Goal: Task Accomplishment & Management: Complete application form

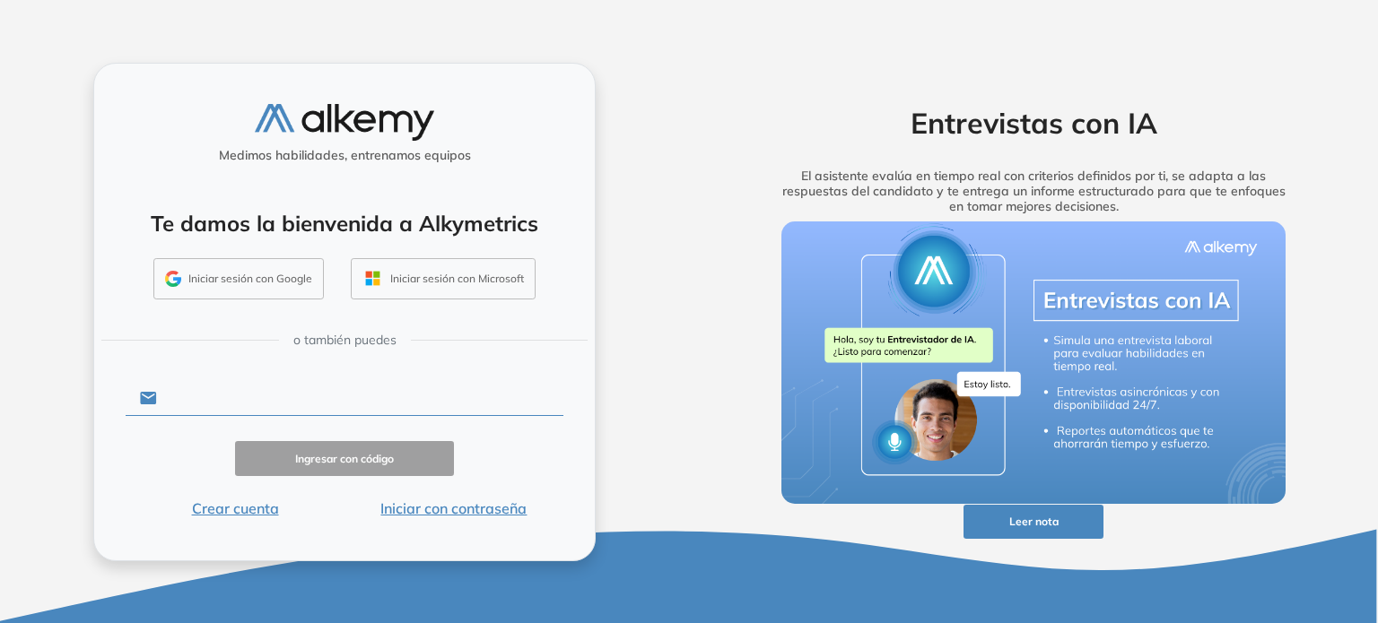
click at [204, 402] on input "text" at bounding box center [360, 398] width 406 height 34
type input "**********"
click at [322, 450] on button "Ingresar con código" at bounding box center [344, 458] width 219 height 35
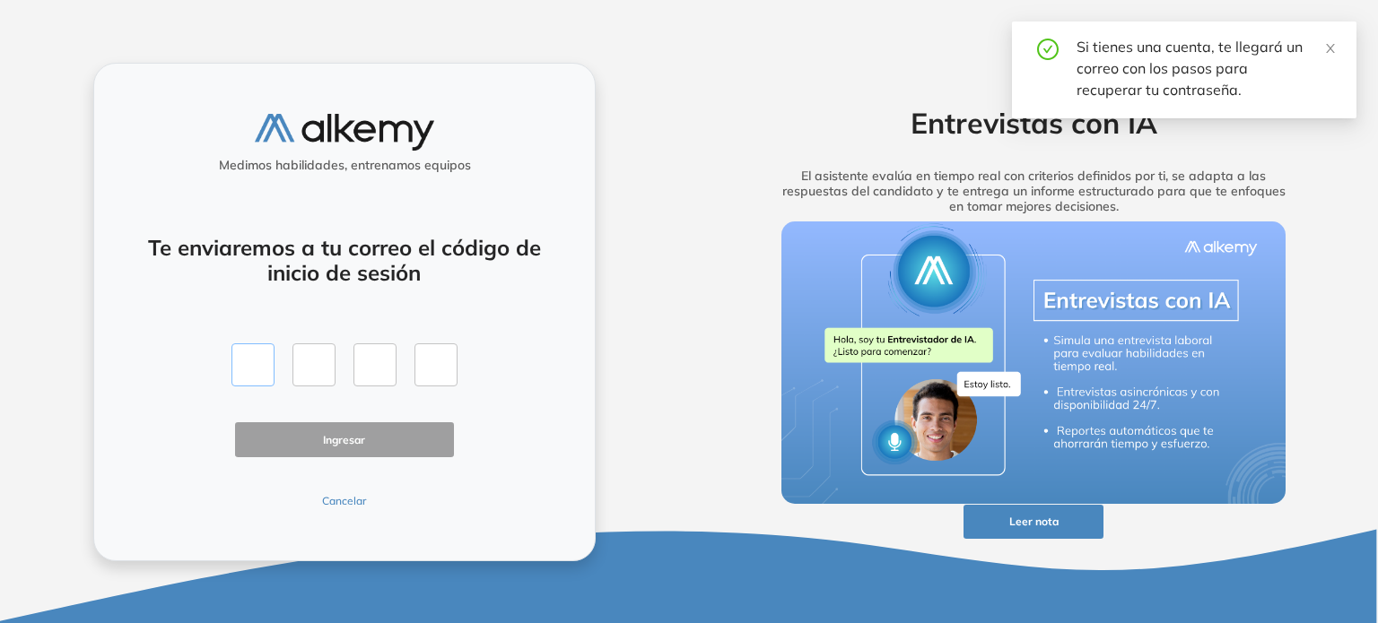
click at [268, 372] on input "text" at bounding box center [252, 364] width 43 height 43
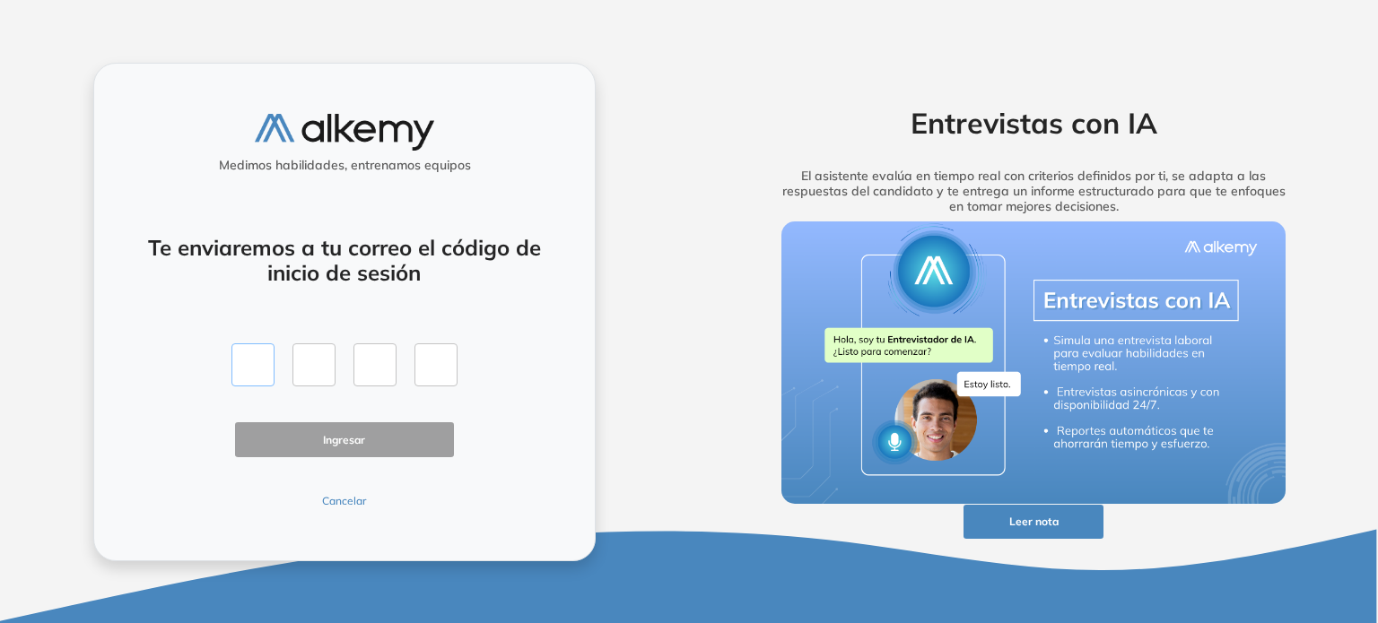
type input "*"
click at [387, 437] on button "Ingresar" at bounding box center [344, 439] width 219 height 35
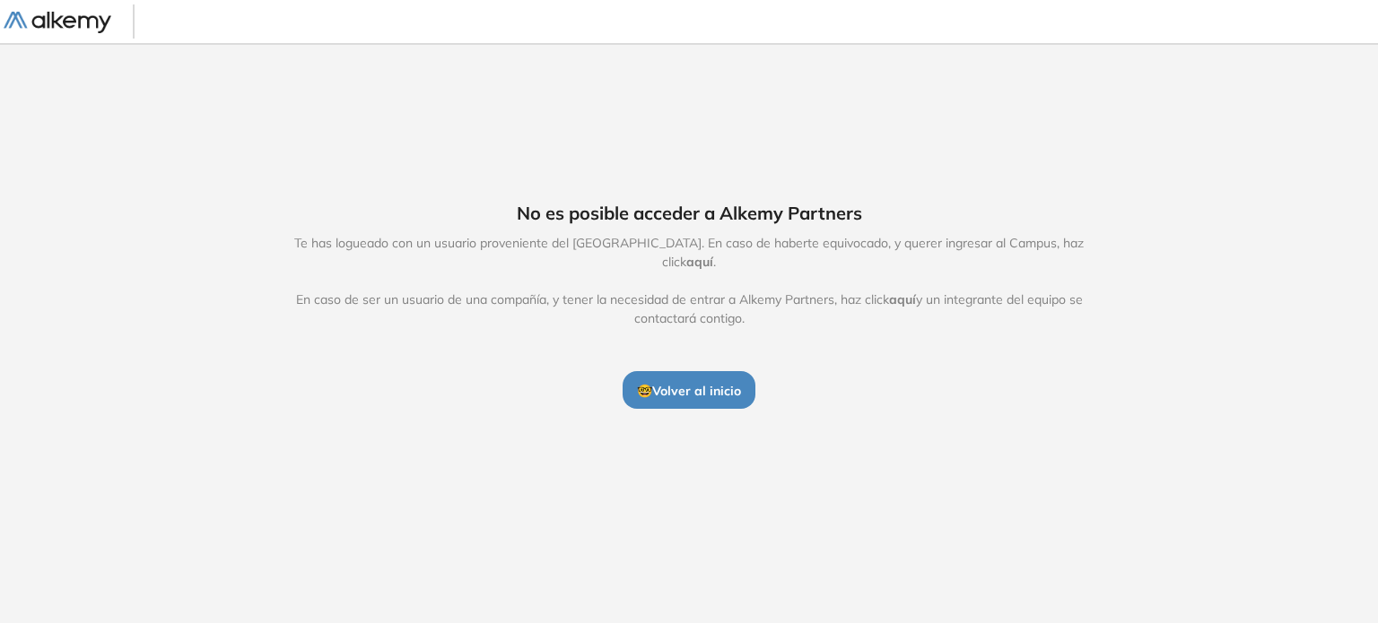
click at [713, 259] on span "aquí" at bounding box center [699, 262] width 27 height 16
